Goal: Information Seeking & Learning: Learn about a topic

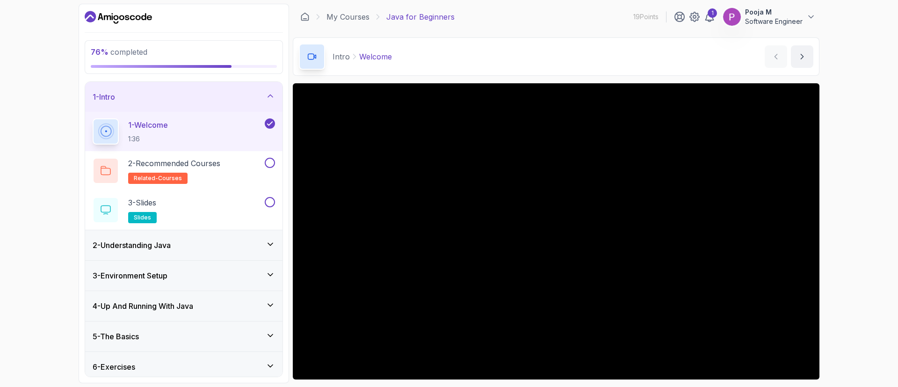
scroll to position [61, 0]
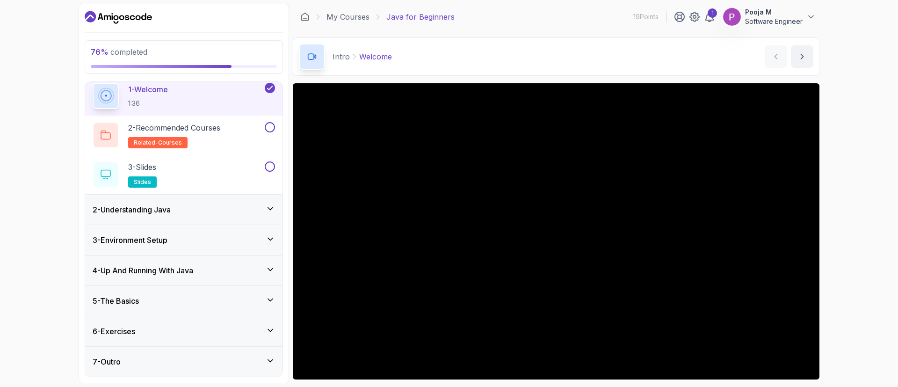
click at [145, 298] on div "5 - The Basics" at bounding box center [184, 300] width 182 height 11
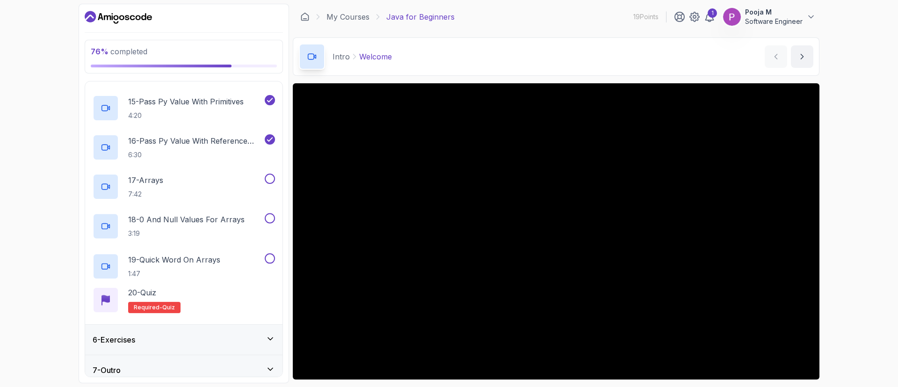
scroll to position [703, 0]
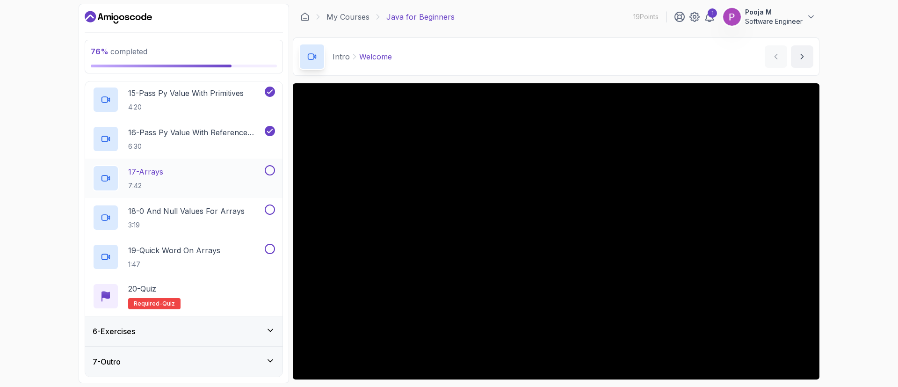
click at [261, 173] on div "17 - Arrays 7:42" at bounding box center [178, 178] width 170 height 26
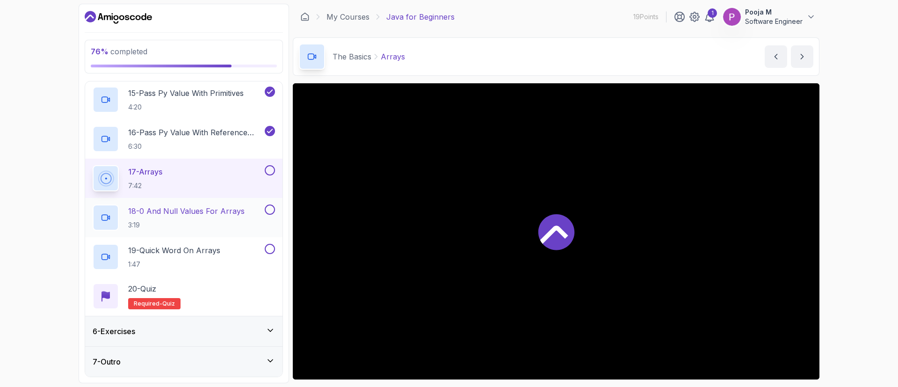
click at [260, 218] on div "18 - 0 And Null Values For Arrays 3:19" at bounding box center [178, 217] width 170 height 26
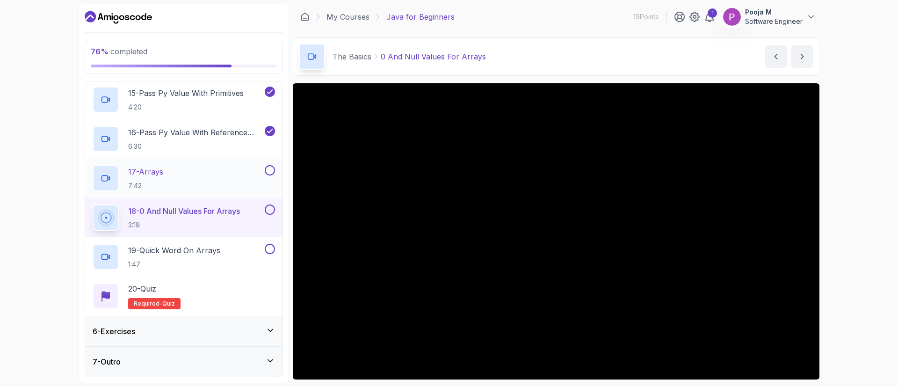
click at [269, 174] on button at bounding box center [270, 170] width 10 height 10
click at [240, 209] on p "18 - 0 And Null Values For Arrays" at bounding box center [184, 210] width 112 height 11
